Goal: Communication & Community: Answer question/provide support

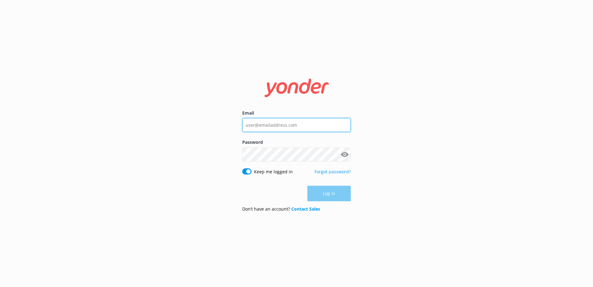
type input "[PERSON_NAME][EMAIL_ADDRESS][DOMAIN_NAME]"
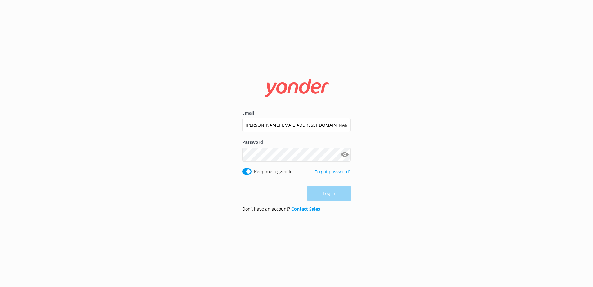
click at [326, 192] on div "Log in" at bounding box center [296, 193] width 109 height 16
click at [326, 192] on button "Log in" at bounding box center [328, 194] width 43 height 16
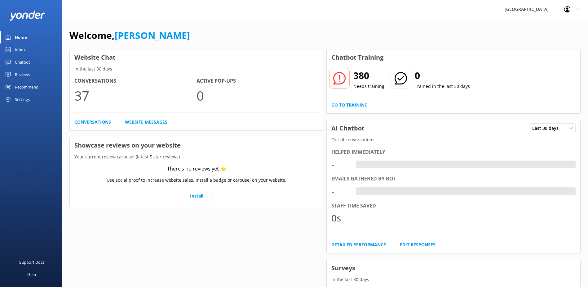
click at [30, 48] on link "Inbox" at bounding box center [31, 49] width 62 height 12
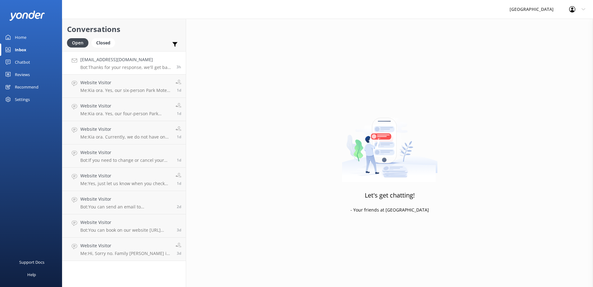
click at [134, 64] on div "[EMAIL_ADDRESS][DOMAIN_NAME] Bot: Thanks for your response, we'll get back to y…" at bounding box center [125, 62] width 91 height 13
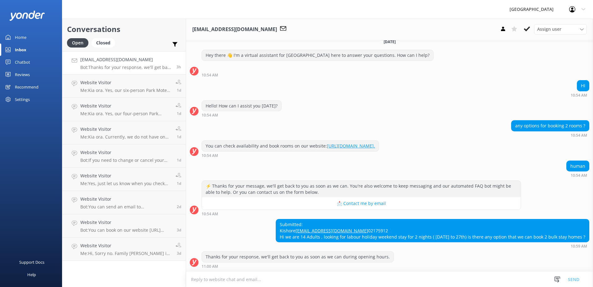
scroll to position [19, 0]
